Goal: Transaction & Acquisition: Book appointment/travel/reservation

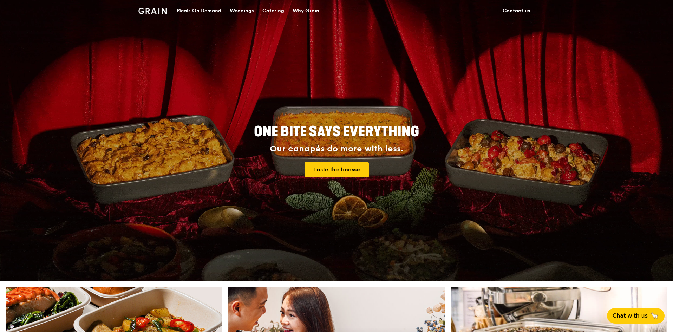
click at [273, 9] on div "Catering" at bounding box center [273, 10] width 22 height 21
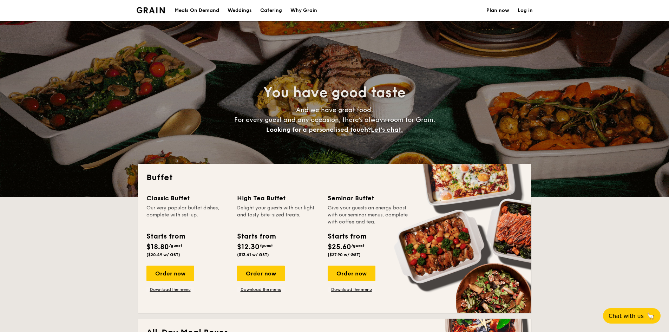
select select
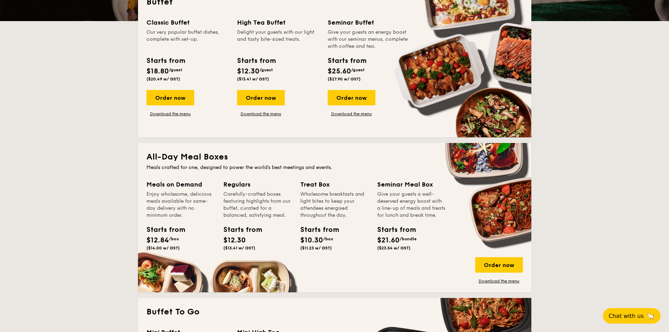
scroll to position [105, 0]
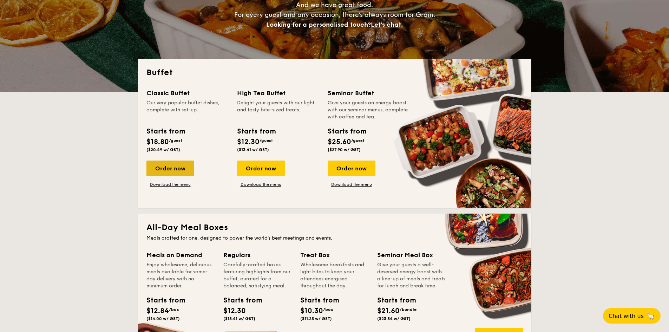
click at [175, 167] on div "Order now" at bounding box center [170, 167] width 48 height 15
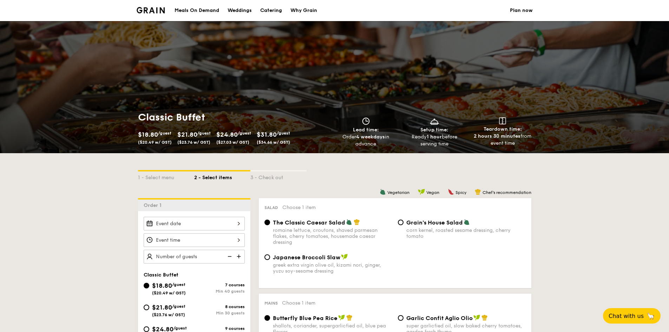
scroll to position [105, 0]
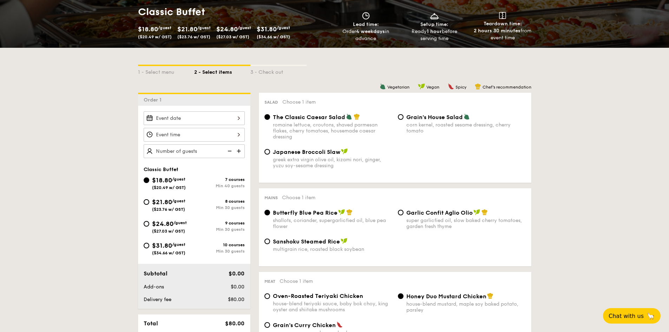
select select
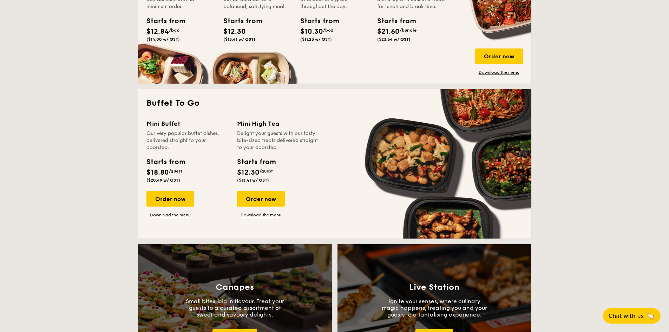
scroll to position [386, 0]
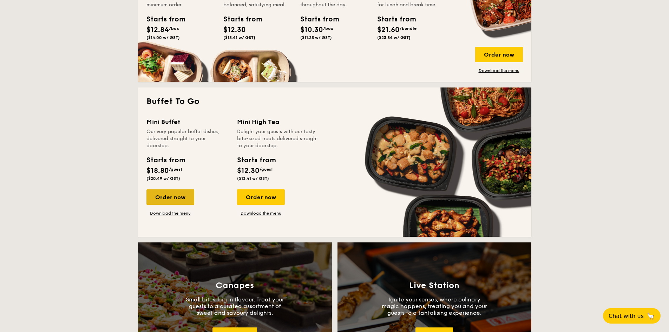
click at [176, 197] on div "Order now" at bounding box center [170, 196] width 48 height 15
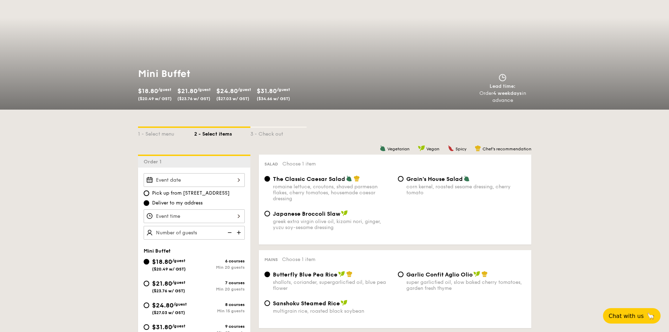
scroll to position [105, 0]
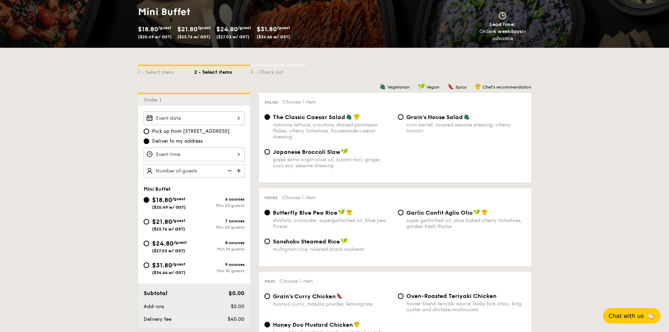
click at [227, 114] on div at bounding box center [194, 118] width 101 height 14
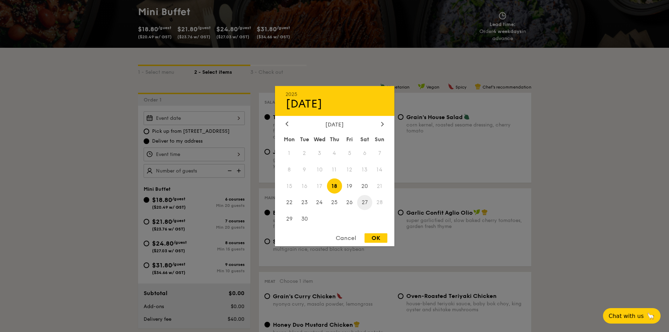
click at [362, 203] on span "27" at bounding box center [364, 202] width 15 height 15
click at [374, 236] on div "OK" at bounding box center [375, 237] width 23 height 9
type input "[DATE]"
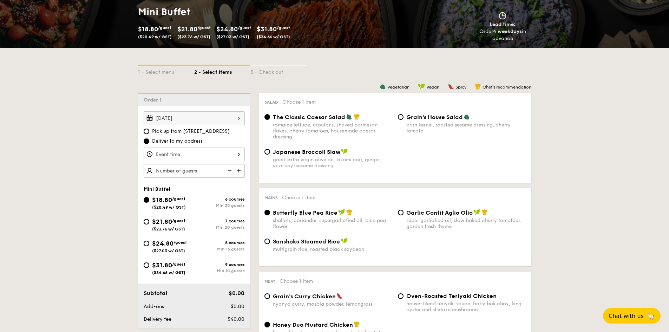
click at [228, 156] on div at bounding box center [334, 166] width 669 height 332
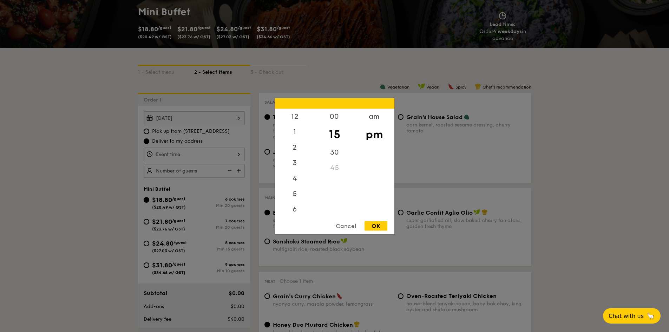
click at [233, 154] on div "12 1 2 3 4 5 6 7 8 9 10 11 00 15 30 45 am pm Cancel OK" at bounding box center [194, 154] width 101 height 14
click at [371, 118] on div "am" at bounding box center [374, 118] width 40 height 20
click at [294, 210] on div "11" at bounding box center [295, 206] width 40 height 20
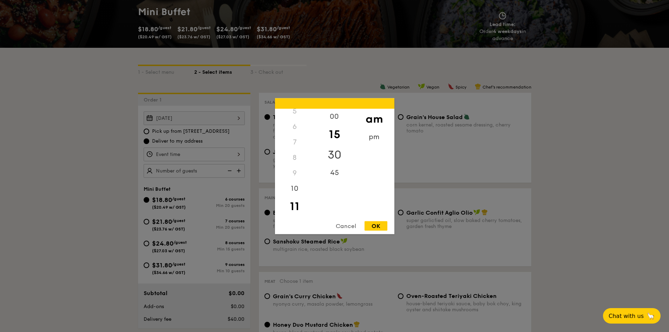
click at [335, 153] on div "30" at bounding box center [335, 154] width 40 height 20
click at [376, 226] on div "OK" at bounding box center [375, 225] width 23 height 9
type input "11:30AM"
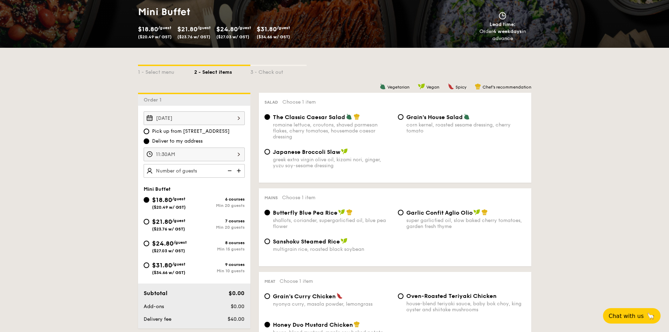
click at [238, 171] on img at bounding box center [239, 170] width 11 height 13
click at [239, 172] on img at bounding box center [239, 170] width 11 height 13
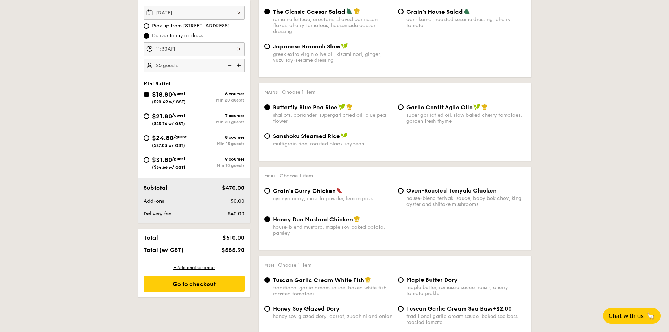
click at [228, 65] on img at bounding box center [229, 65] width 11 height 13
click at [240, 65] on img at bounding box center [239, 65] width 11 height 13
click at [228, 64] on img at bounding box center [229, 65] width 11 height 13
click at [240, 65] on img at bounding box center [239, 65] width 11 height 13
click at [229, 65] on img at bounding box center [229, 65] width 11 height 13
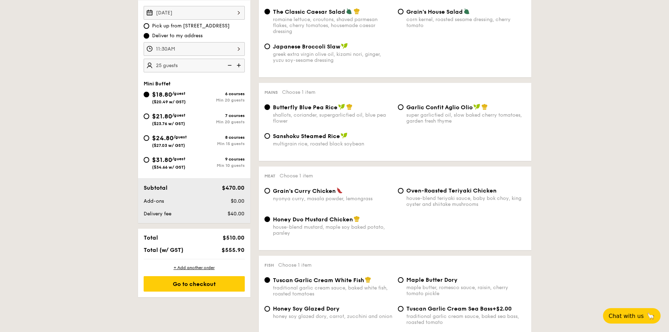
type input "20 guests"
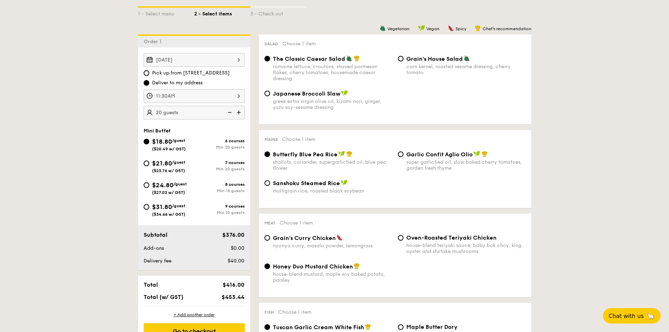
scroll to position [105, 0]
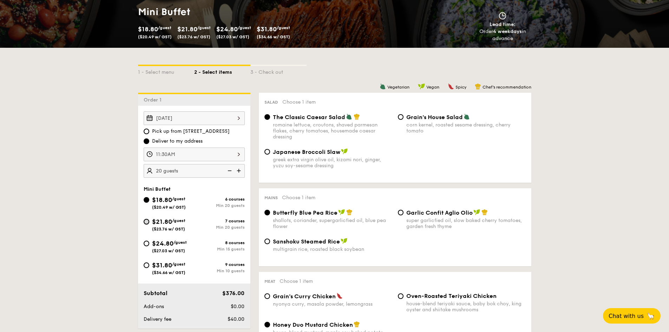
click at [148, 222] on input "$21.80 /guest ($23.76 w/ GST) 7 courses Min 20 guests" at bounding box center [147, 222] width 6 height 6
radio input "true"
radio input "false"
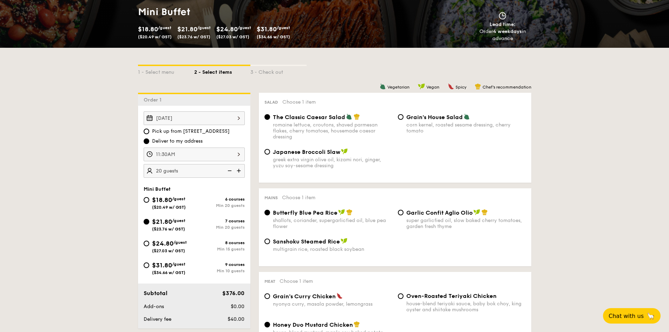
radio input "true"
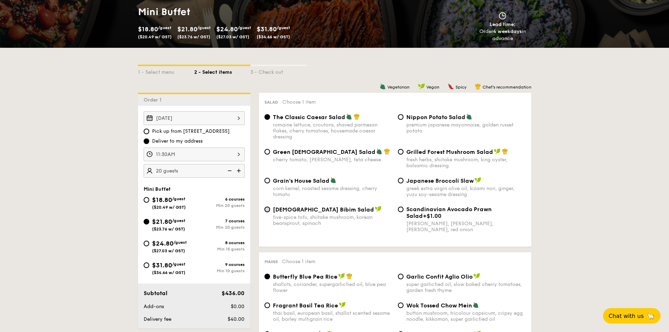
click at [268, 210] on input "Korean Bibim Salad five-spice tofu, shiitake mushroom, korean beansprout, spina…" at bounding box center [267, 209] width 6 height 6
radio input "true"
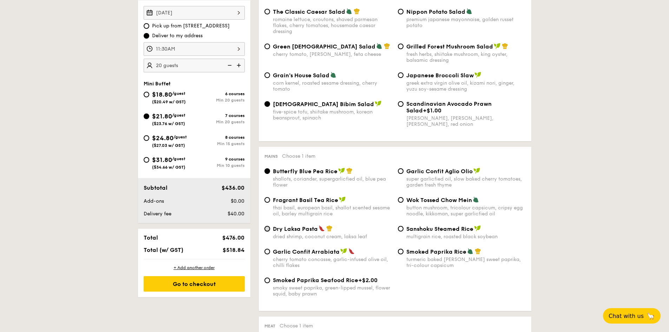
click at [267, 228] on input "Dry Laksa Pasta dried shrimp, coconut cream, laksa leaf" at bounding box center [267, 229] width 6 height 6
radio input "true"
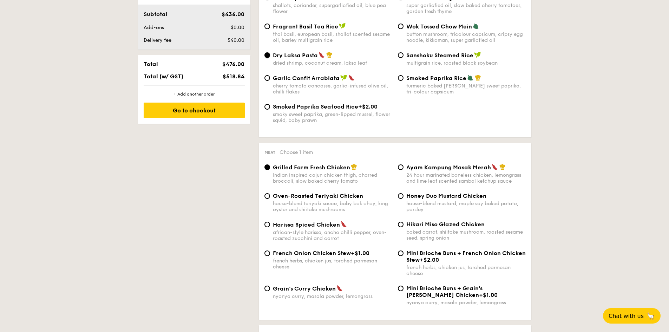
scroll to position [386, 0]
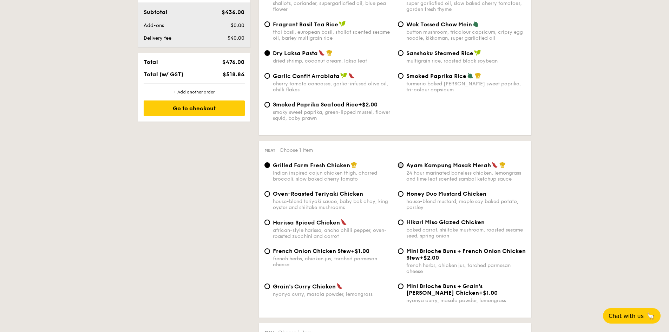
click at [401, 165] on input "Ayam Kampung Masak Merah 24 hour marinated boneless chicken, lemongrass and lim…" at bounding box center [401, 165] width 6 height 6
radio input "true"
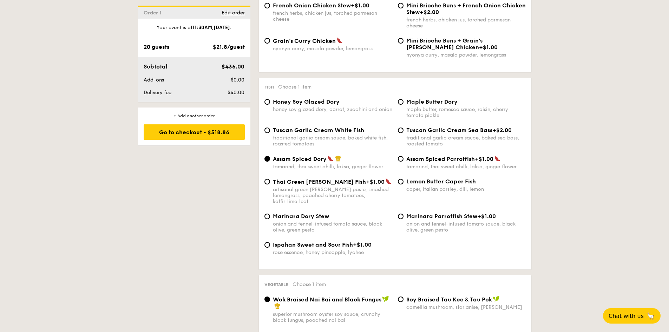
scroll to position [632, 0]
click at [266, 129] on input "Tuscan Garlic Cream White Fish traditional garlic cream sauce, baked white fish…" at bounding box center [267, 130] width 6 height 6
radio input "true"
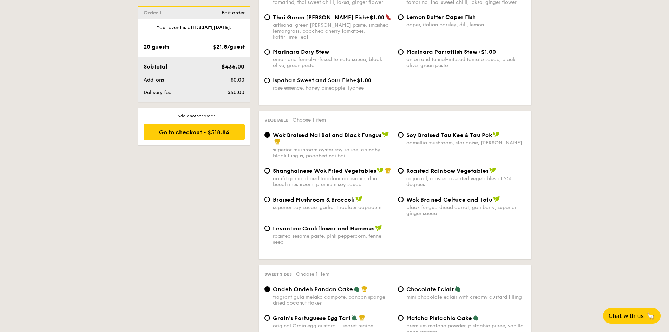
scroll to position [807, 0]
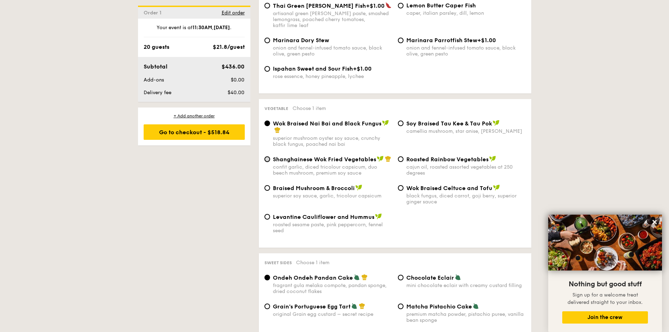
click at [267, 156] on input "Shanghainese Wok Fried Vegetables confit garlic, diced tricolour capsicum, duo …" at bounding box center [267, 159] width 6 height 6
radio input "true"
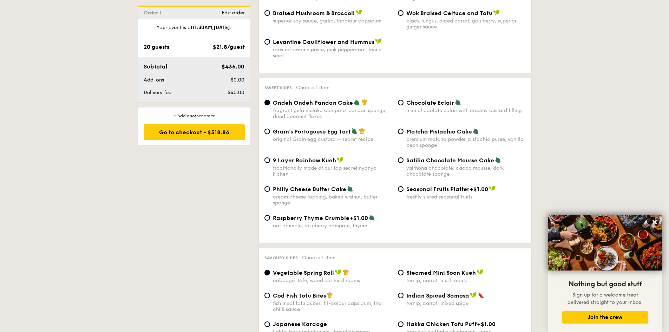
scroll to position [983, 0]
click at [400, 99] on input "Chocolate Eclair mini chocolate eclair with creamy custard filling" at bounding box center [401, 102] width 6 height 6
radio input "true"
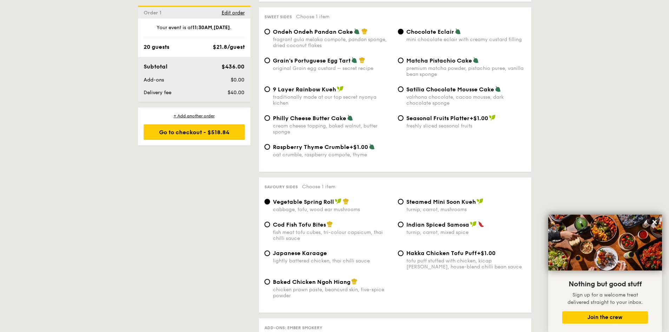
scroll to position [1123, 0]
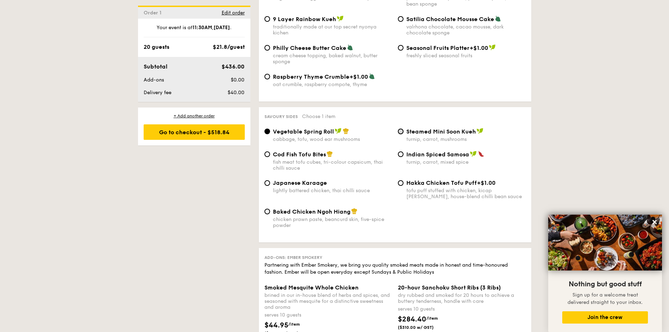
click at [401, 128] on input "Steamed Mini Soon Kueh turnip, carrot, mushrooms" at bounding box center [401, 131] width 6 height 6
radio input "true"
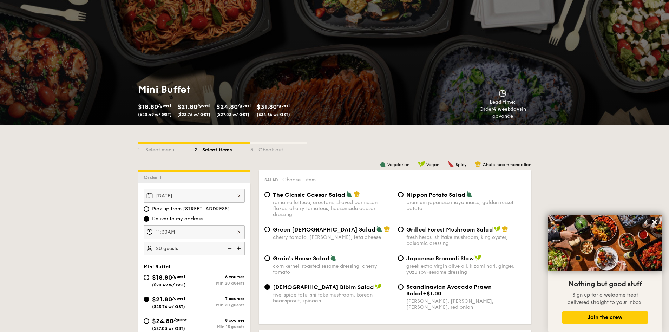
scroll to position [0, 0]
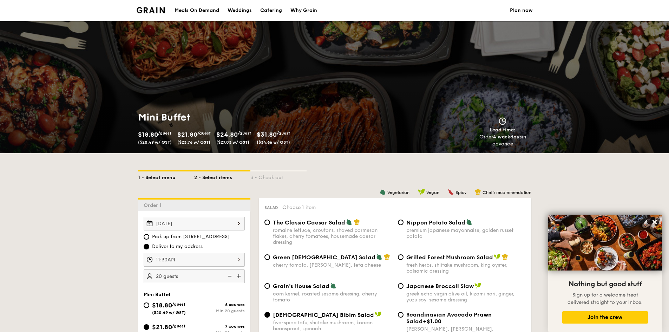
click at [157, 176] on div "1 - Select menu" at bounding box center [166, 176] width 56 height 10
select select
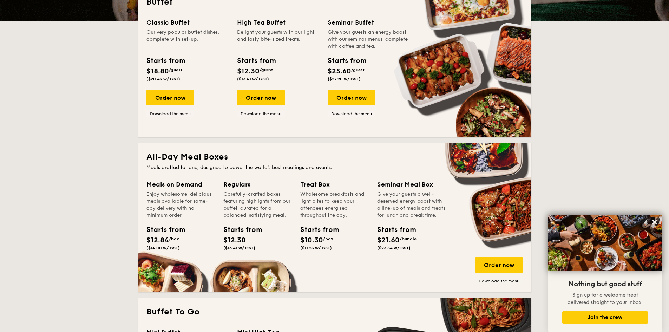
scroll to position [105, 0]
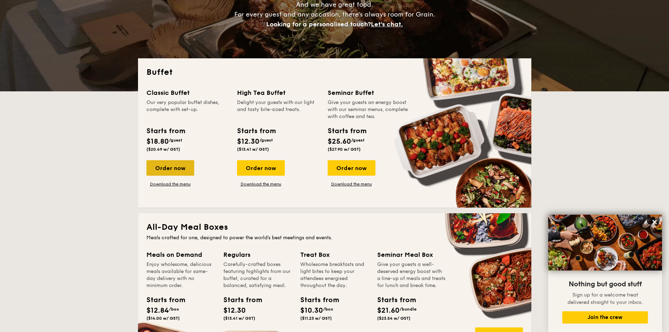
click at [176, 163] on div "Order now" at bounding box center [170, 167] width 48 height 15
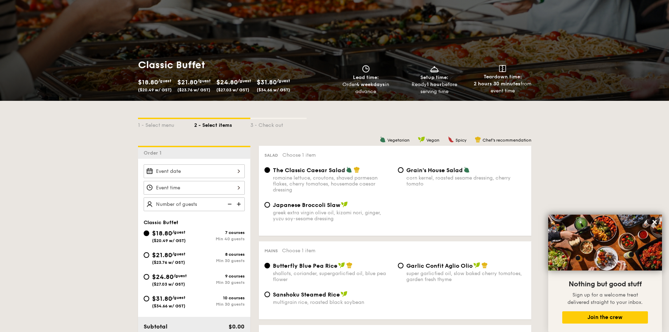
scroll to position [105, 0]
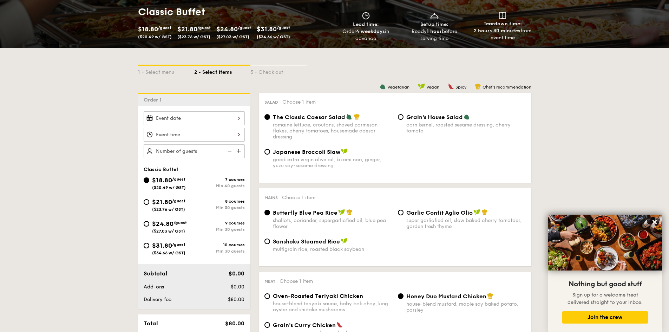
click at [232, 120] on div "2025 Sep [DATE] Tue Wed Thu Fri Sat Sun 1 2 3 4 5 6 7 8 9 10 11 12 13 14 15 16 …" at bounding box center [194, 118] width 101 height 14
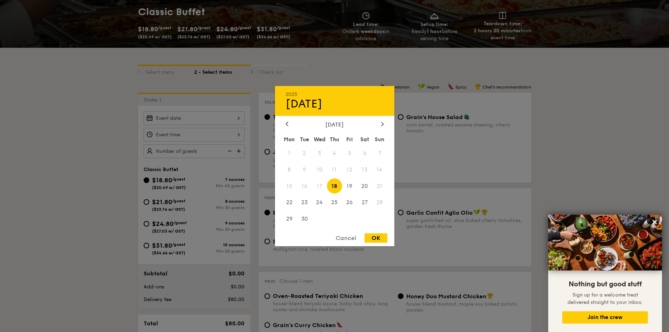
click at [345, 237] on div "Cancel" at bounding box center [346, 237] width 34 height 9
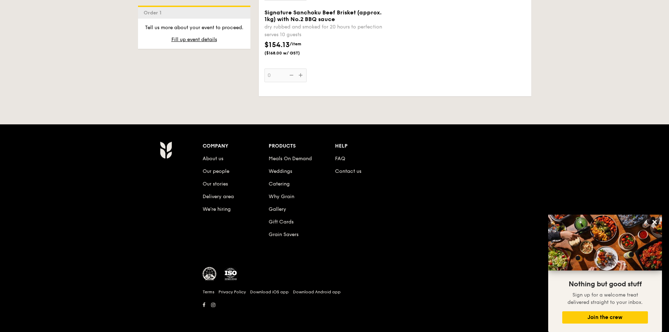
scroll to position [934, 0]
click at [342, 159] on link "FAQ" at bounding box center [340, 158] width 10 height 6
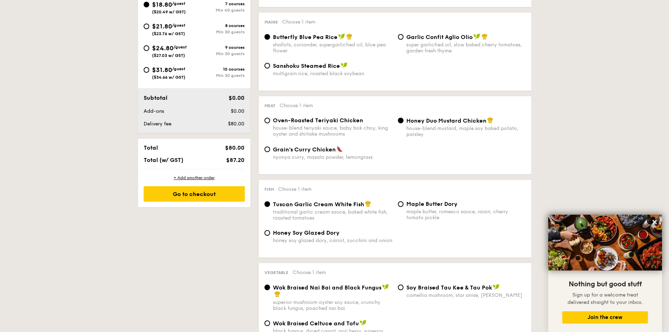
scroll to position [140, 0]
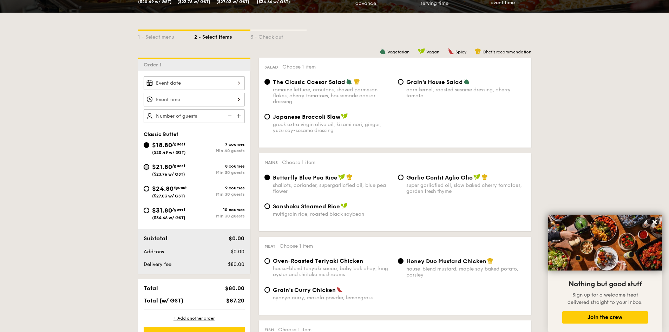
click at [147, 167] on input "$21.80 /guest ($23.76 w/ GST) 8 courses Min 30 guests" at bounding box center [147, 167] width 6 height 6
radio input "true"
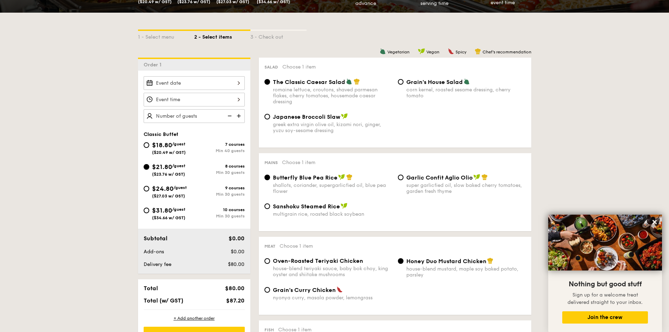
radio input "true"
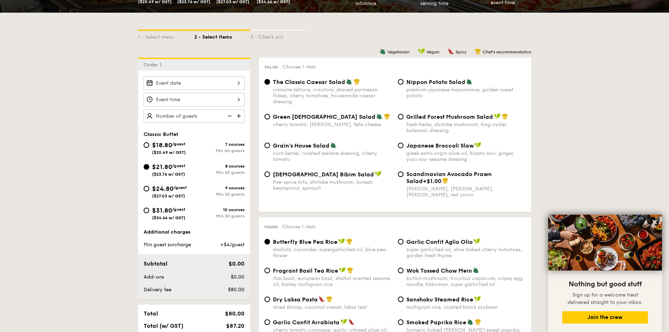
click at [229, 116] on img at bounding box center [229, 115] width 11 height 13
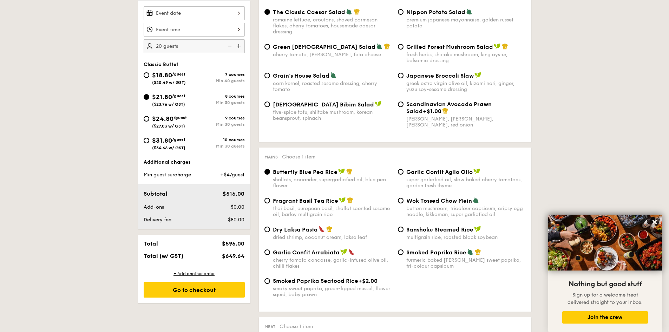
scroll to position [176, 0]
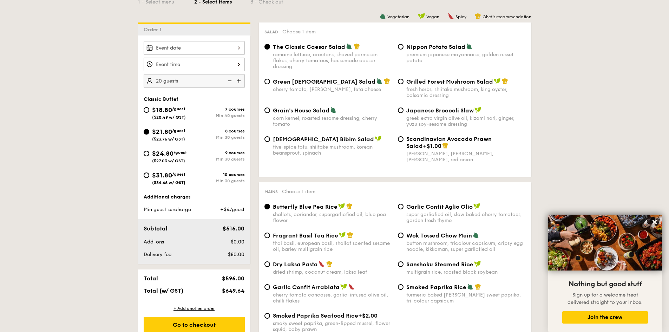
click at [239, 80] on img at bounding box center [239, 80] width 11 height 13
click at [231, 80] on img at bounding box center [229, 80] width 11 height 13
click at [239, 82] on img at bounding box center [239, 80] width 11 height 13
click at [228, 82] on img at bounding box center [229, 80] width 11 height 13
click at [239, 80] on img at bounding box center [239, 80] width 11 height 13
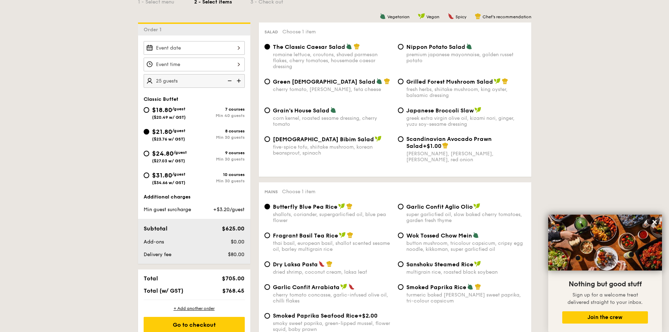
click at [239, 80] on img at bounding box center [239, 80] width 11 height 13
type input "30 guests"
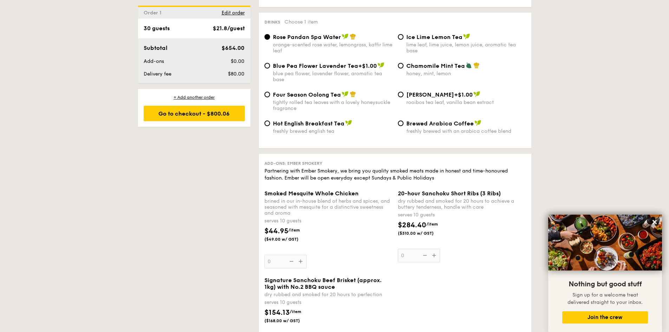
scroll to position [1369, 0]
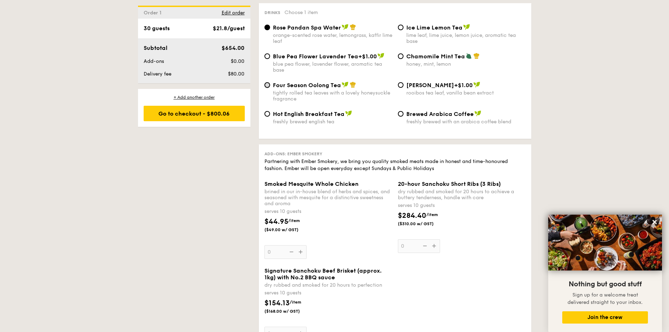
click at [269, 82] on input "Four Season Oolong Tea tightly rolled tea leaves with a lovely honeysuckle frag…" at bounding box center [267, 85] width 6 height 6
radio input "true"
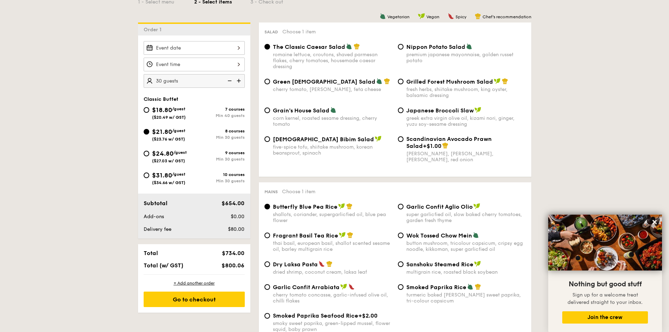
scroll to position [0, 0]
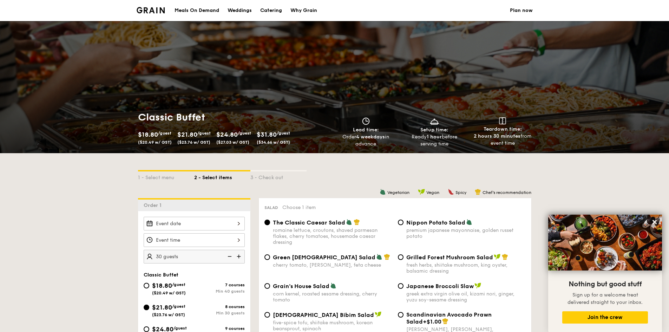
click at [149, 8] on img at bounding box center [151, 10] width 28 height 6
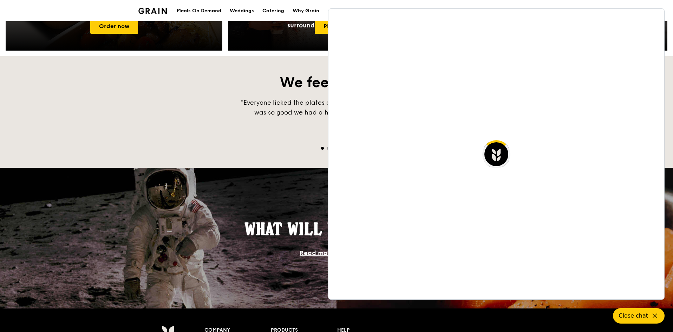
scroll to position [421, 0]
